Goal: Information Seeking & Learning: Learn about a topic

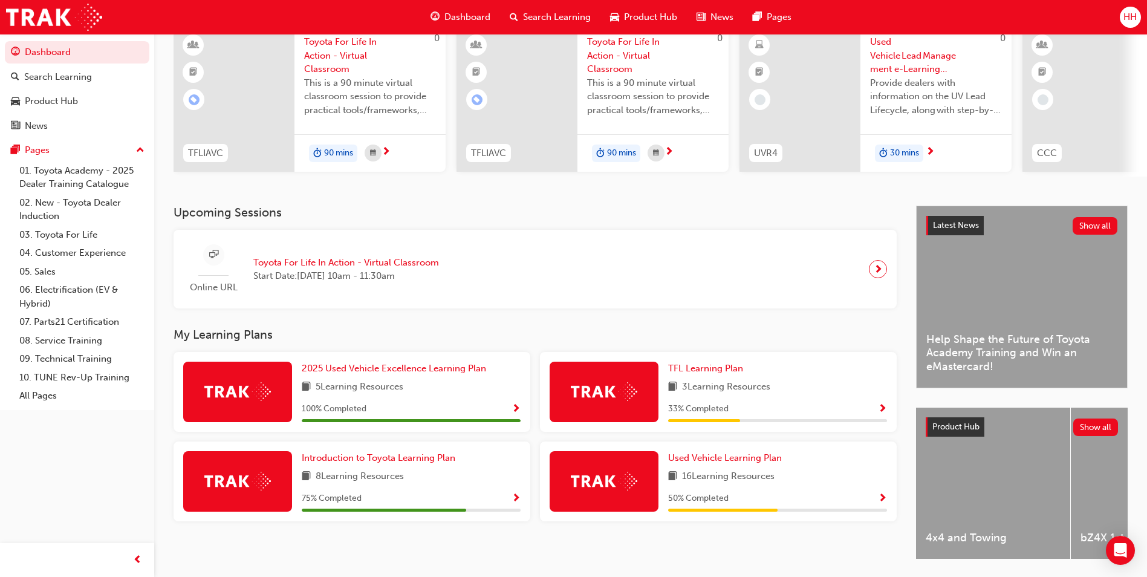
scroll to position [146, 0]
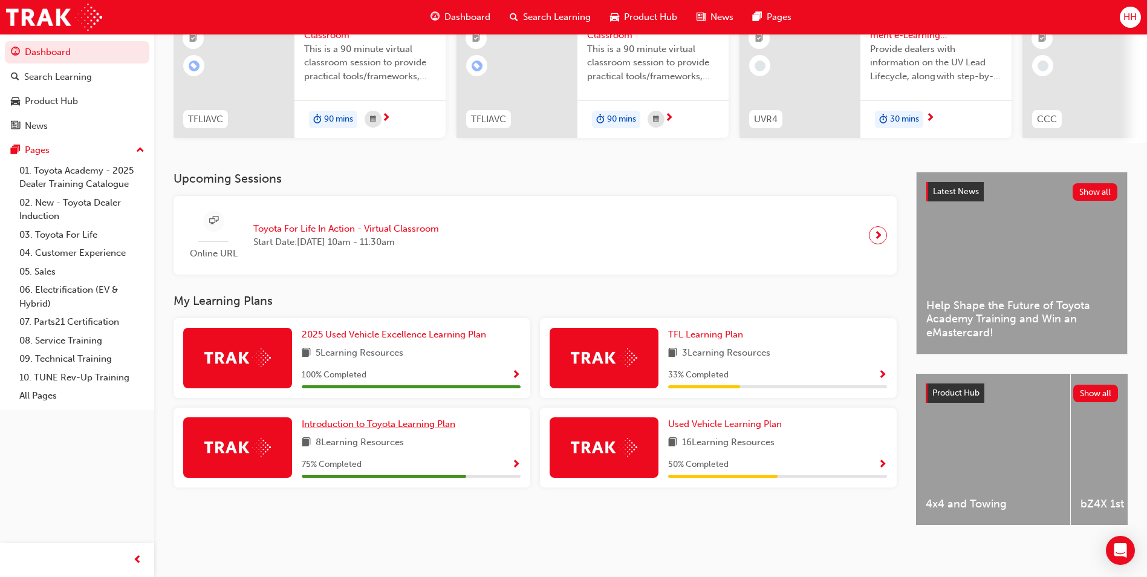
click at [434, 420] on span "Introduction to Toyota Learning Plan" at bounding box center [379, 423] width 154 height 11
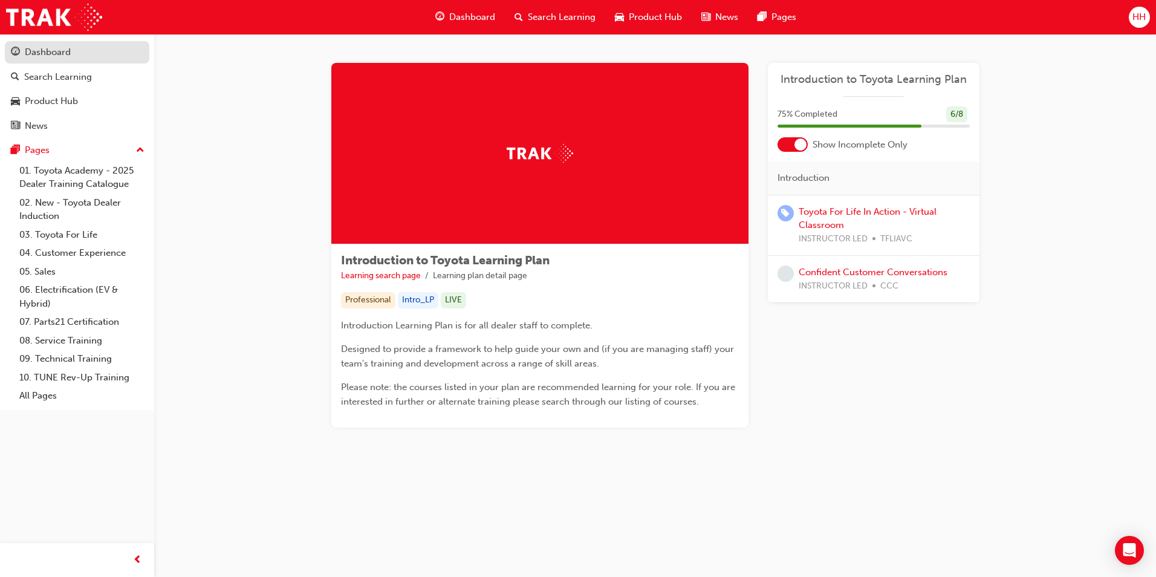
click at [37, 50] on div "Dashboard" at bounding box center [48, 52] width 46 height 14
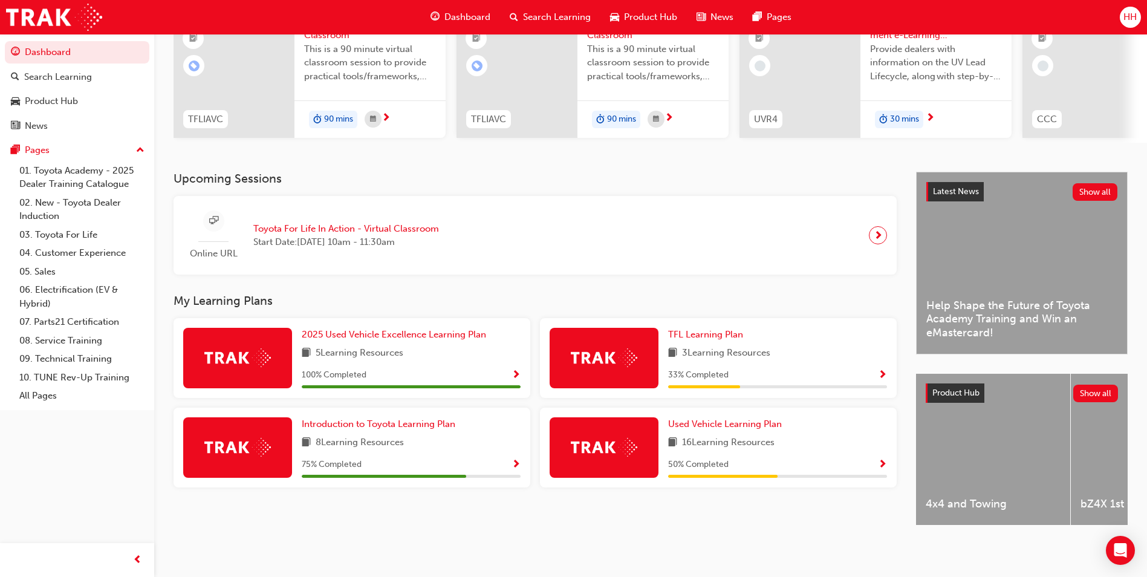
scroll to position [146, 0]
click at [718, 420] on span "Used Vehicle Learning Plan" at bounding box center [725, 423] width 114 height 11
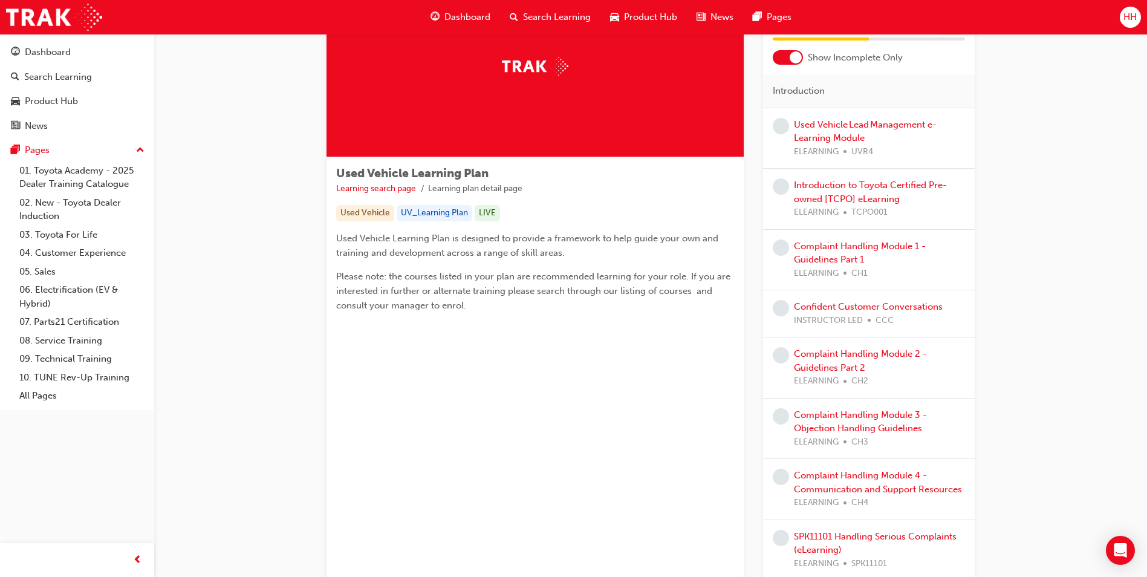
scroll to position [58, 0]
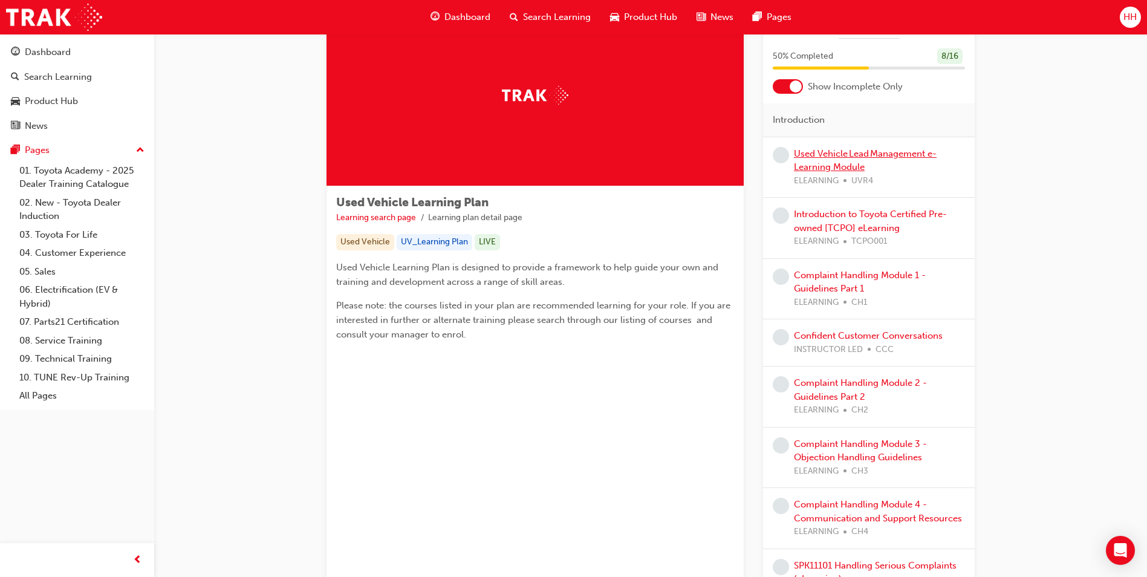
click at [859, 152] on link "Used Vehicle Lead Management e-Learning Module" at bounding box center [865, 160] width 143 height 25
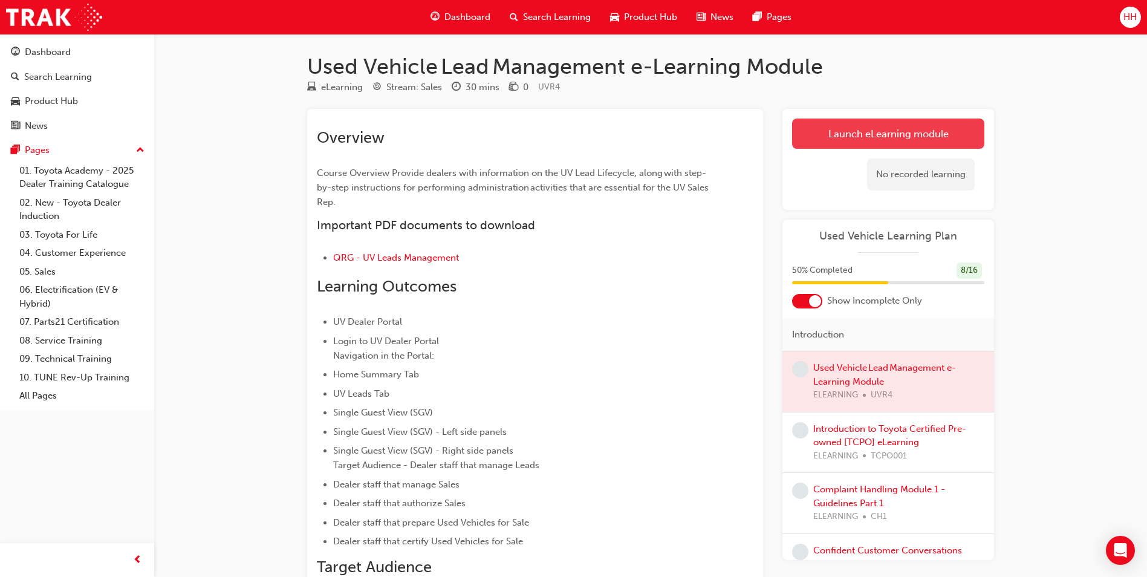
click at [874, 138] on link "Launch eLearning module" at bounding box center [888, 134] width 192 height 30
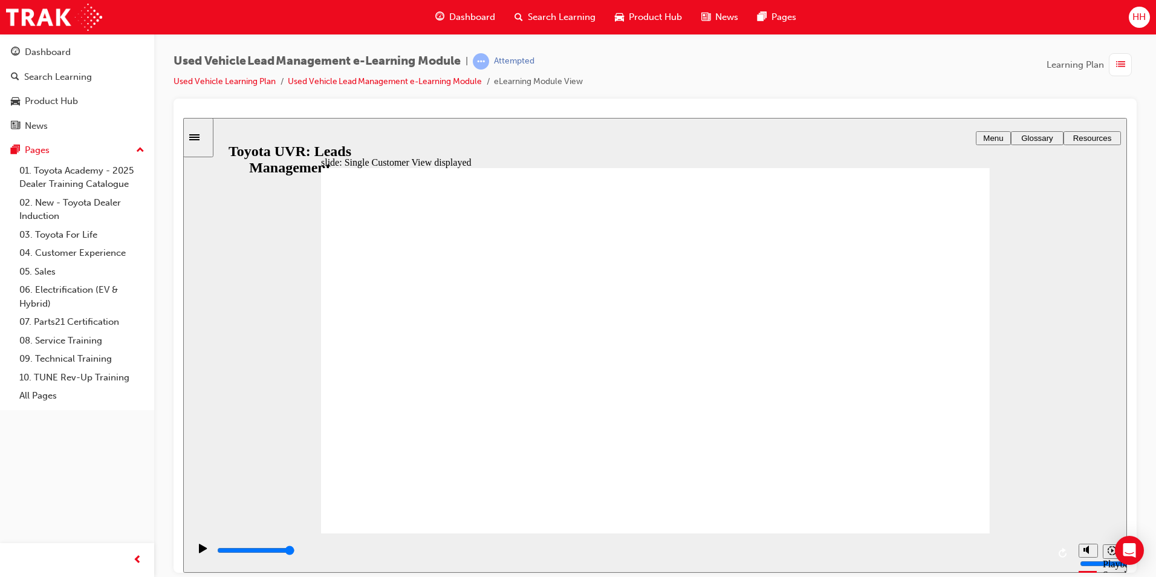
drag, startPoint x: 927, startPoint y: 500, endPoint x: 930, endPoint y: 490, distance: 9.8
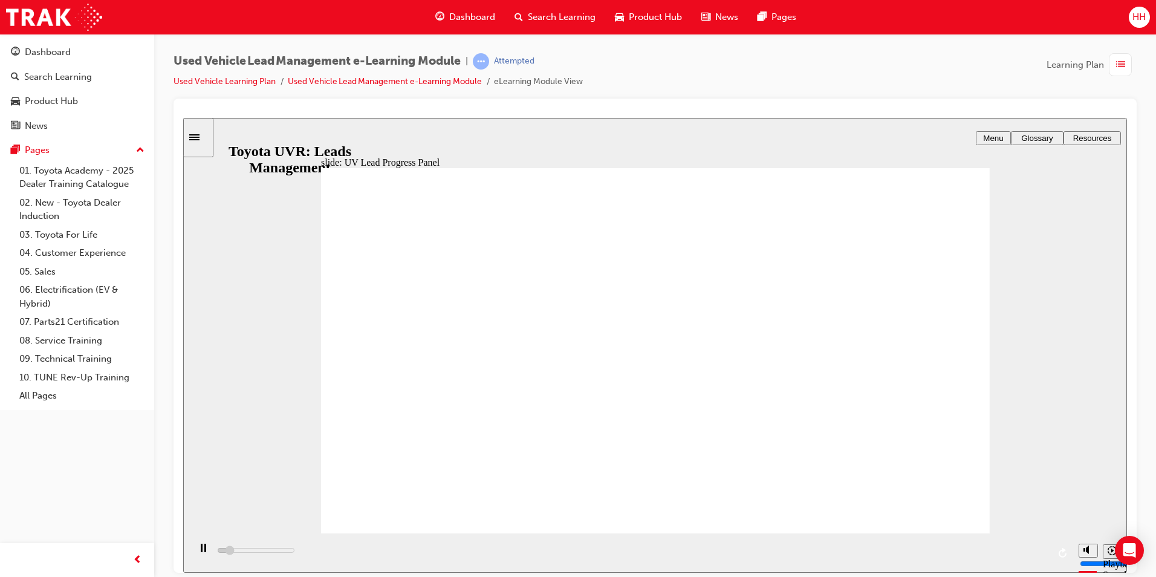
drag, startPoint x: 586, startPoint y: 402, endPoint x: 605, endPoint y: 395, distance: 20.5
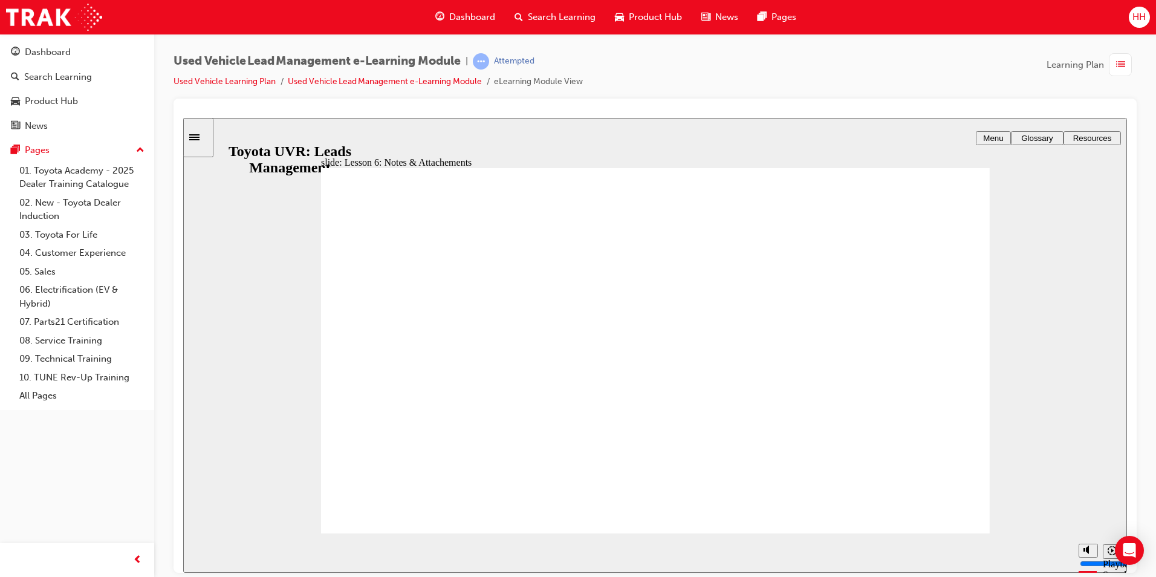
click at [998, 553] on div "playback controls" at bounding box center [631, 552] width 884 height 39
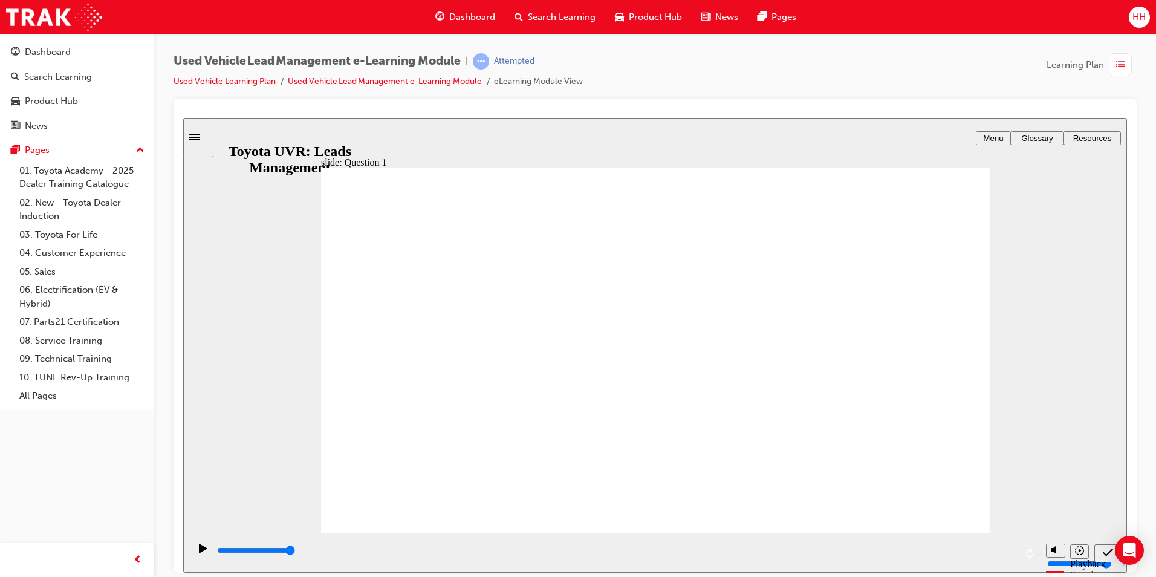
drag, startPoint x: 592, startPoint y: 365, endPoint x: 608, endPoint y: 463, distance: 99.9
drag, startPoint x: 567, startPoint y: 390, endPoint x: 570, endPoint y: 354, distance: 35.9
drag, startPoint x: 570, startPoint y: 454, endPoint x: 575, endPoint y: 374, distance: 80.0
type input "5000"
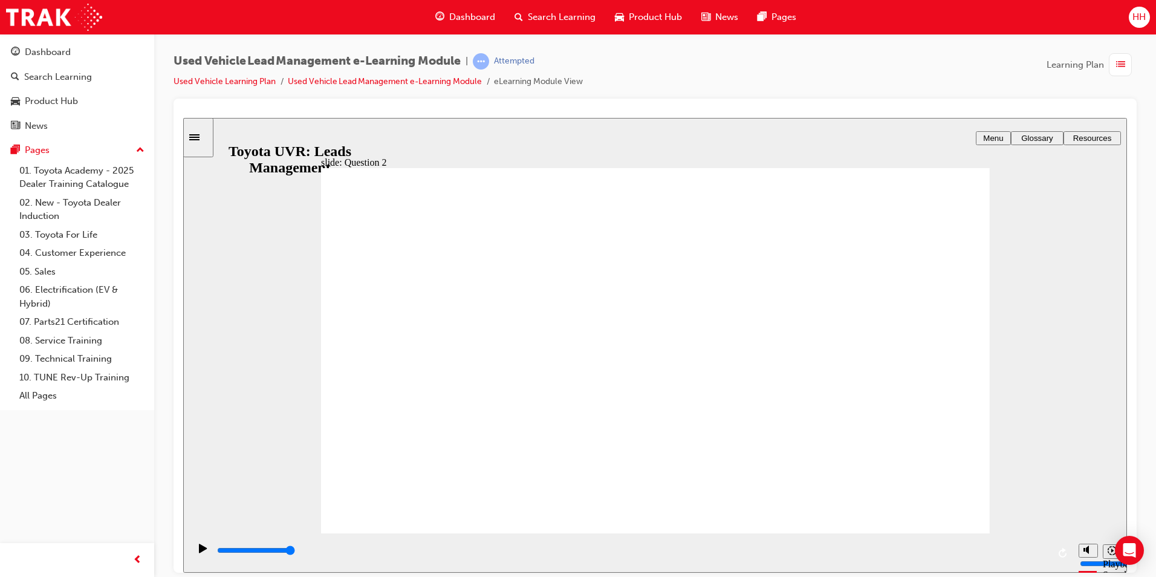
checkbox input "true"
radio input "true"
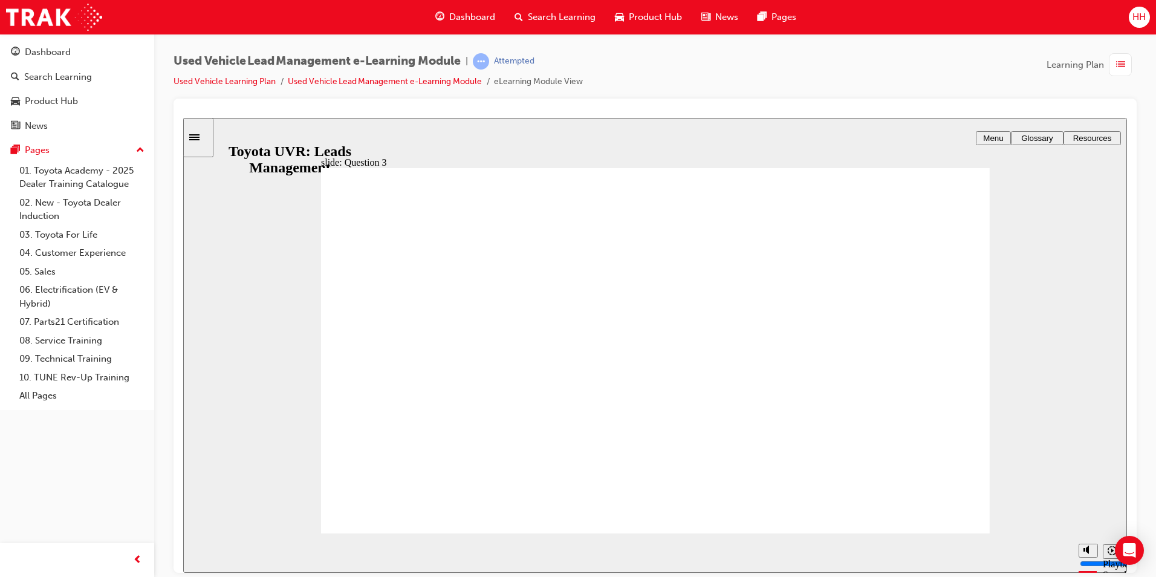
type input "4000"
checkbox input "true"
type input "5000"
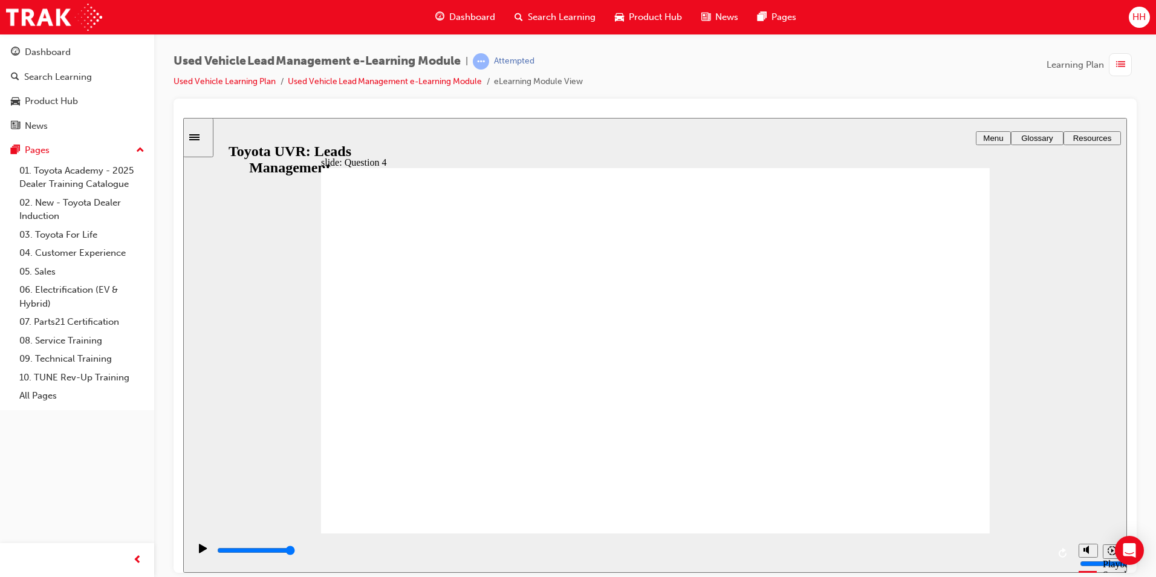
checkbox input "true"
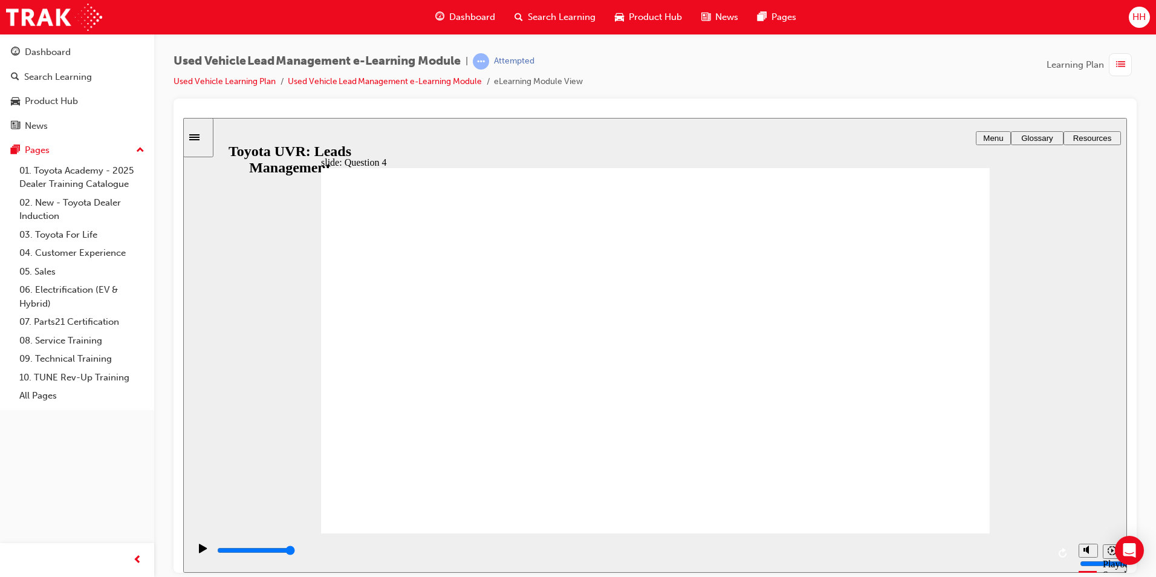
checkbox input "true"
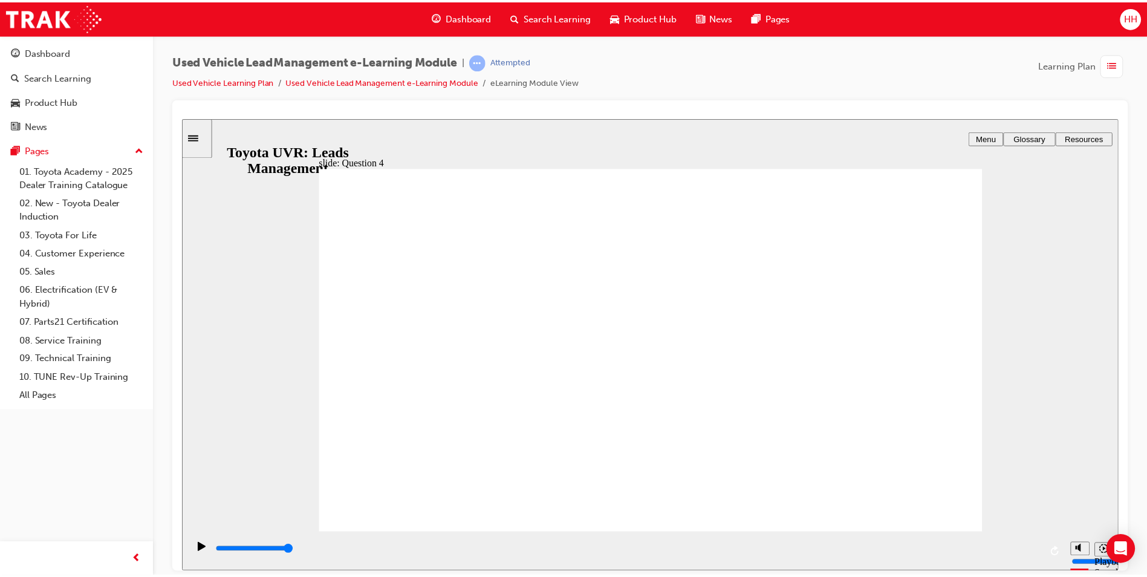
scroll to position [1, 0]
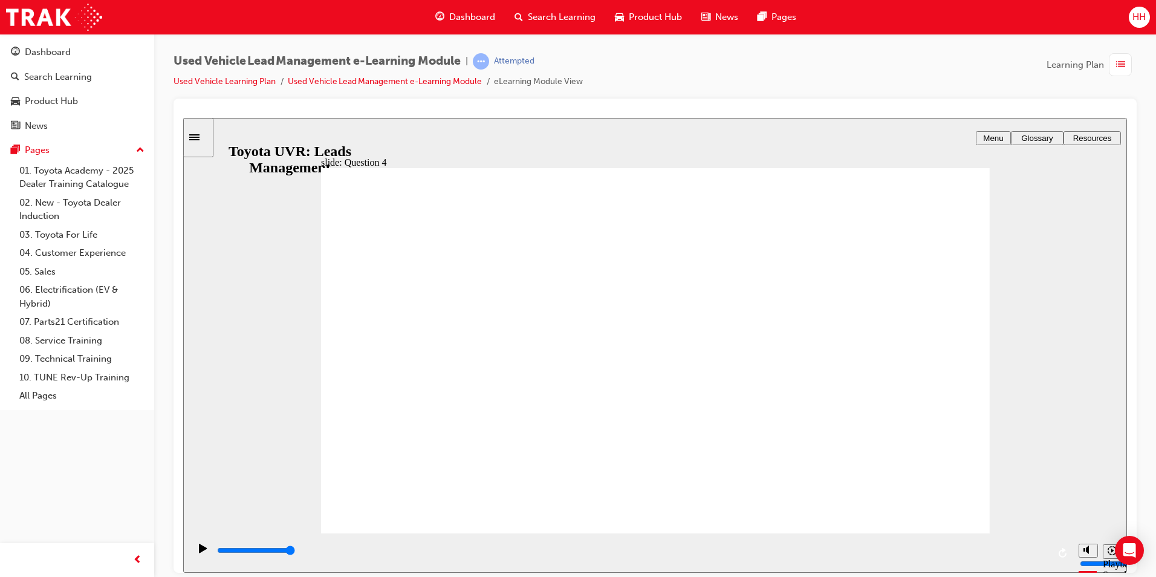
checkbox input "true"
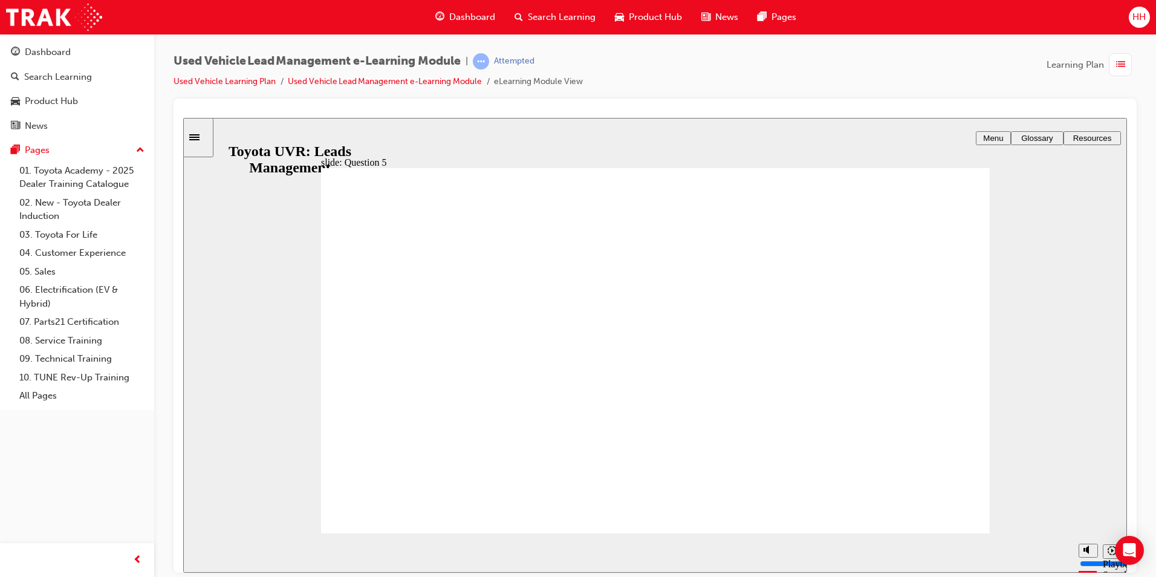
radio input "true"
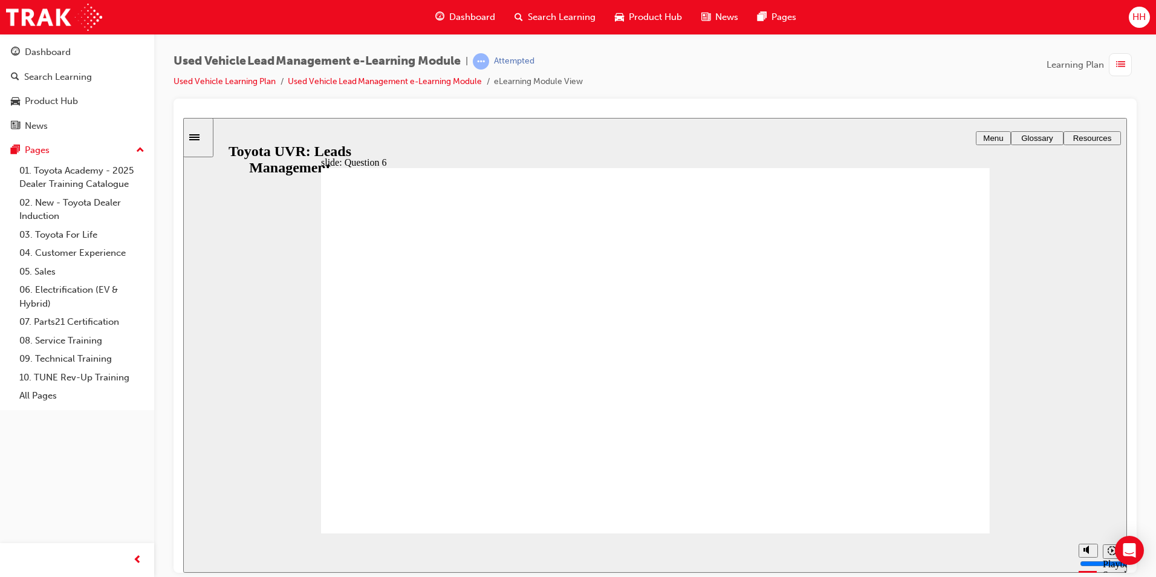
type input "10100"
click at [455, 18] on span "Dashboard" at bounding box center [472, 17] width 46 height 14
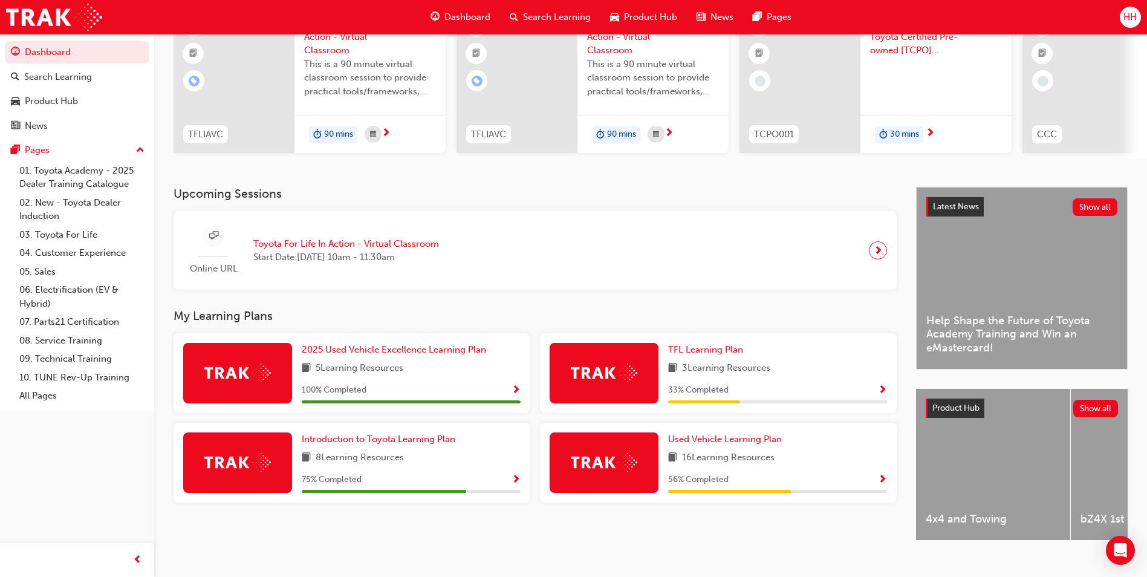
scroll to position [146, 0]
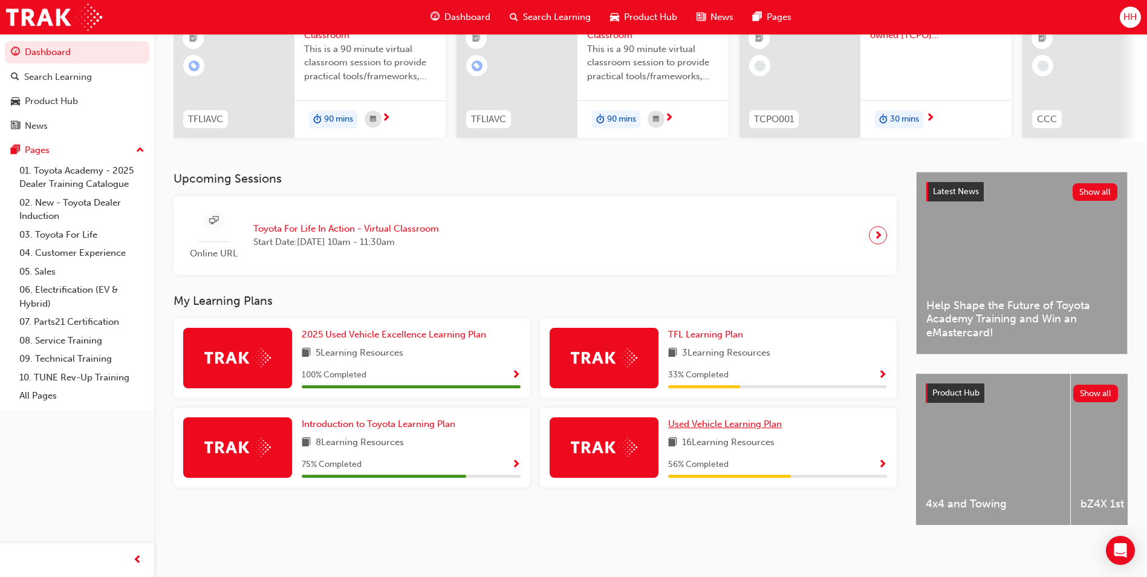
click at [716, 418] on span "Used Vehicle Learning Plan" at bounding box center [725, 423] width 114 height 11
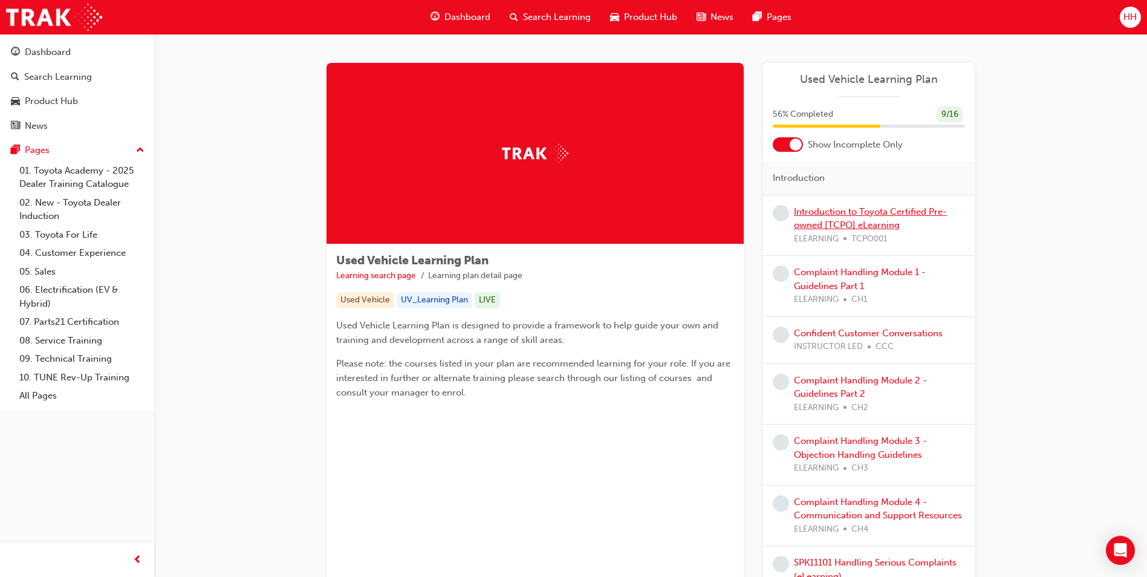
click at [889, 213] on link "Introduction to Toyota Certified Pre-owned [TCPO] eLearning" at bounding box center [870, 218] width 153 height 25
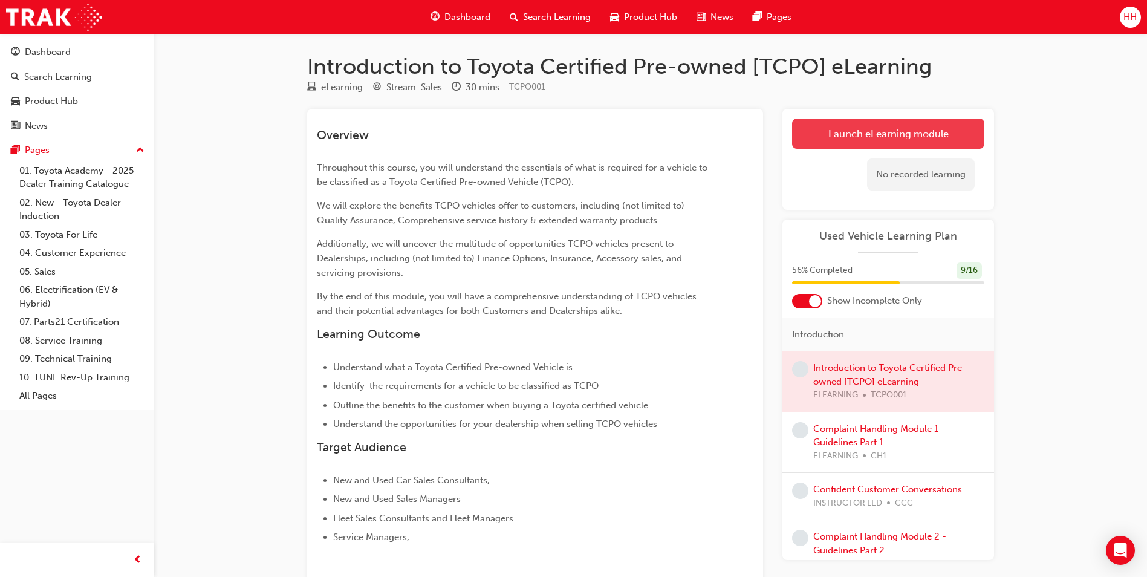
click at [911, 139] on link "Launch eLearning module" at bounding box center [888, 134] width 192 height 30
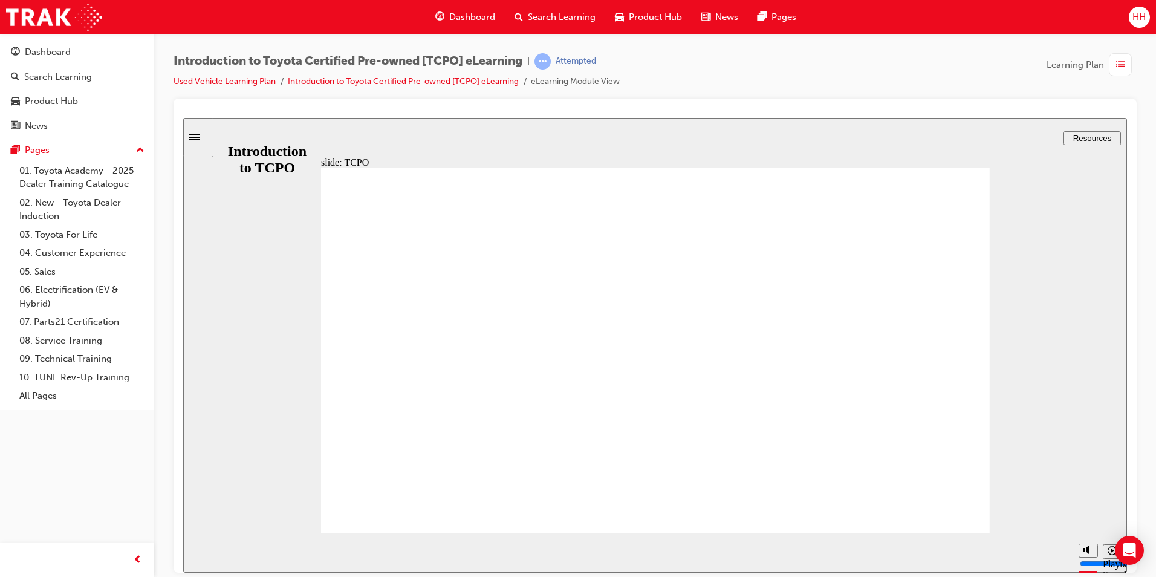
type input "20800"
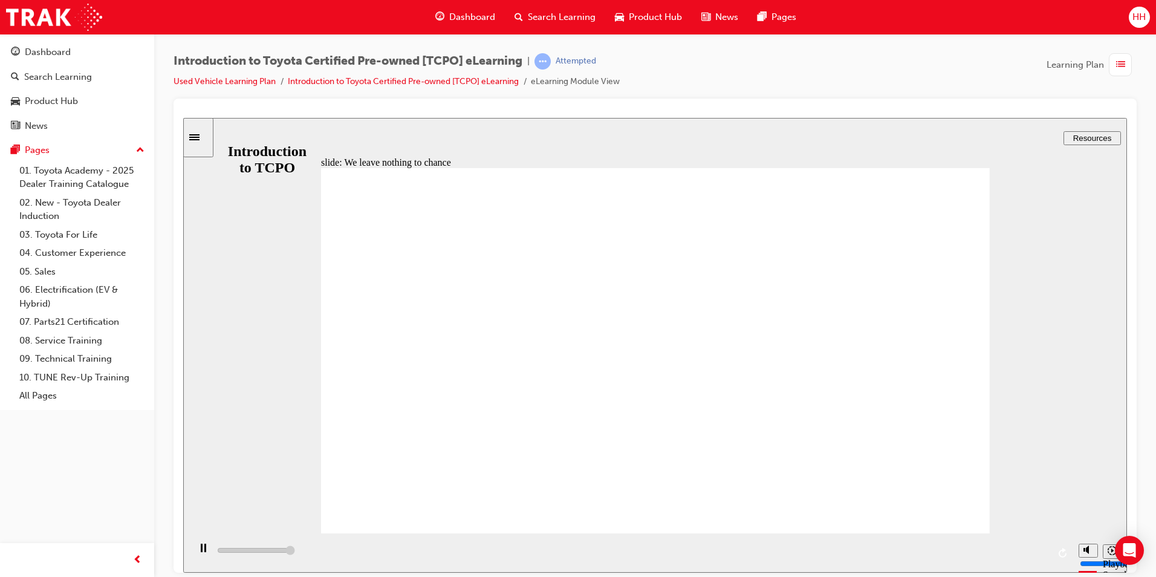
type input "35200"
